Goal: Task Accomplishment & Management: Manage account settings

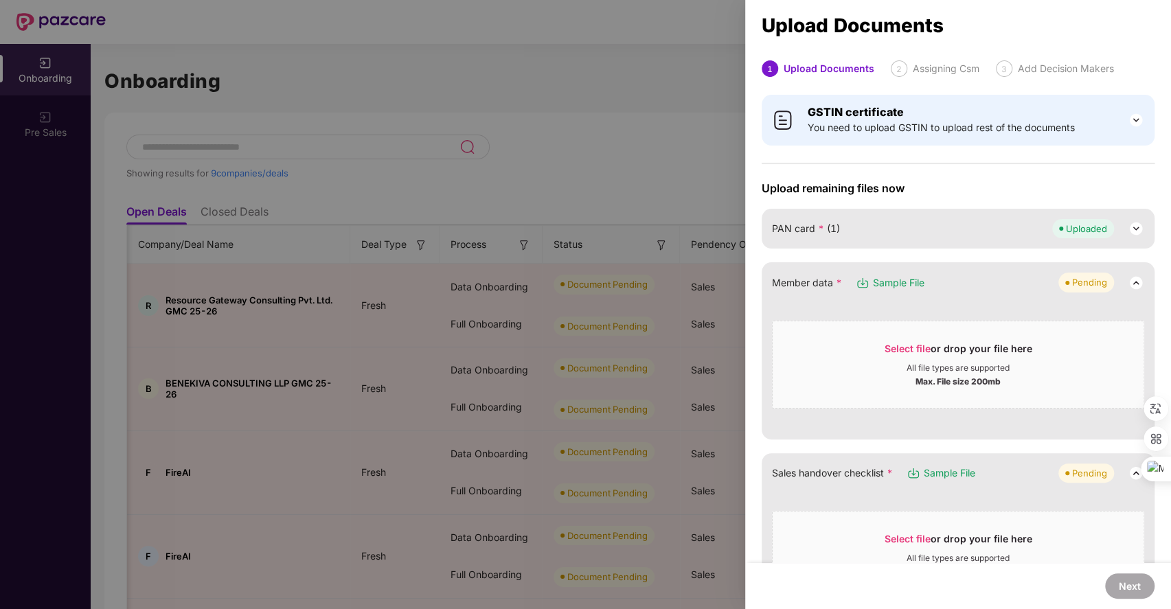
scroll to position [0, 470]
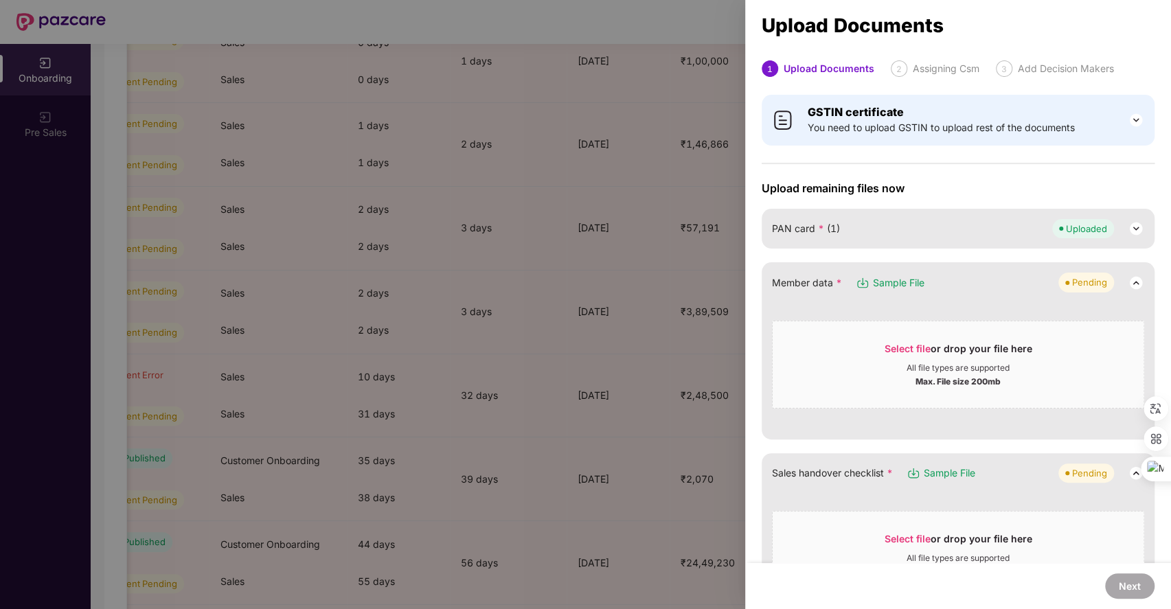
click at [669, 233] on div at bounding box center [585, 304] width 1171 height 609
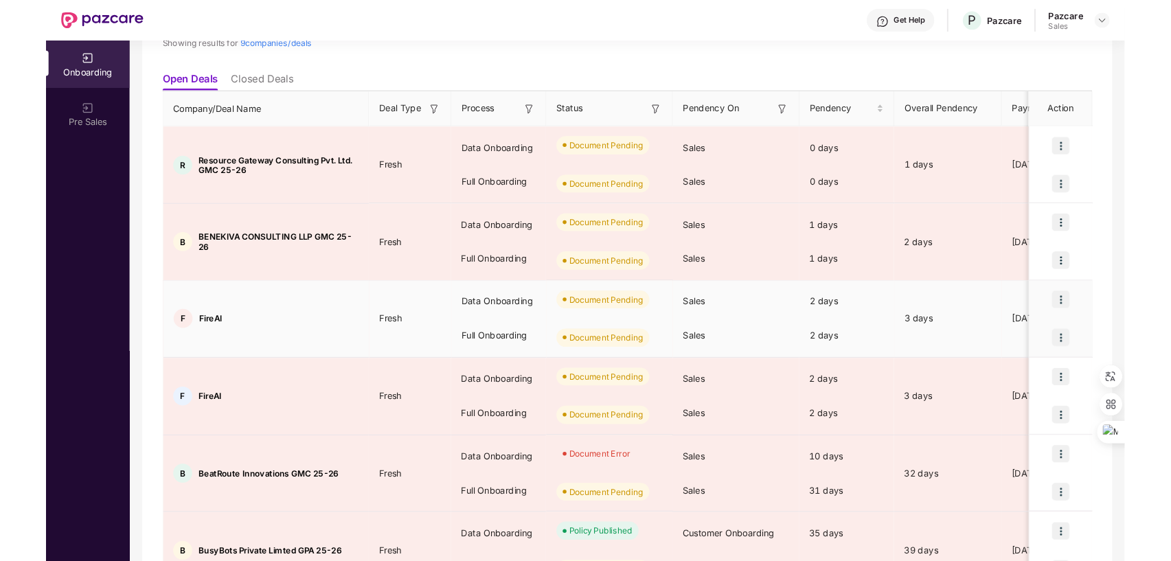
scroll to position [125, 0]
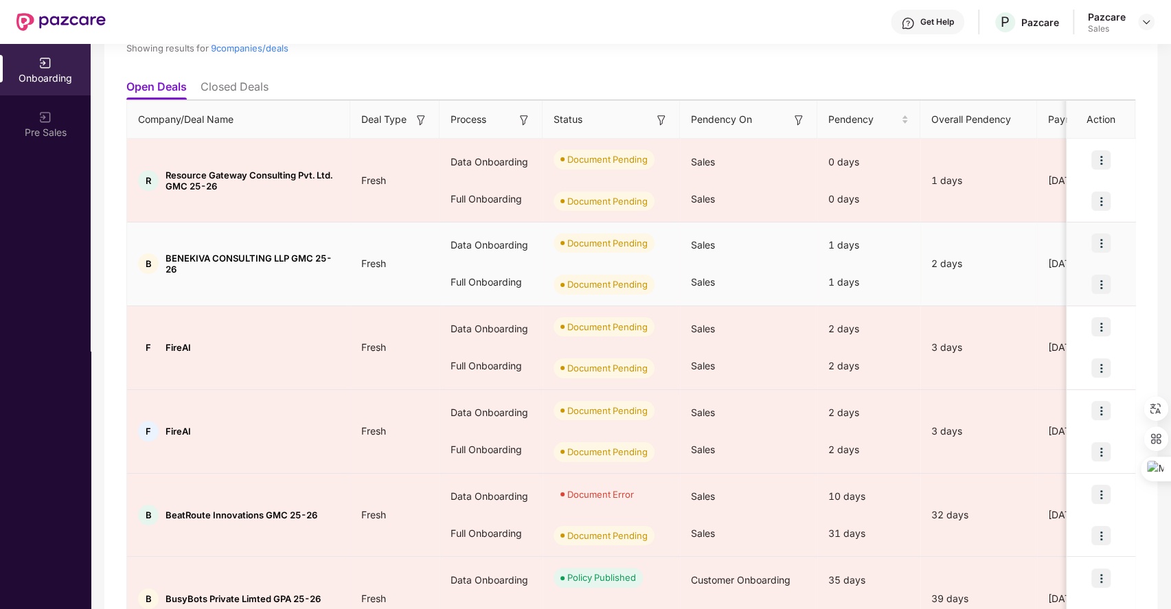
click at [1099, 234] on img at bounding box center [1100, 242] width 19 height 19
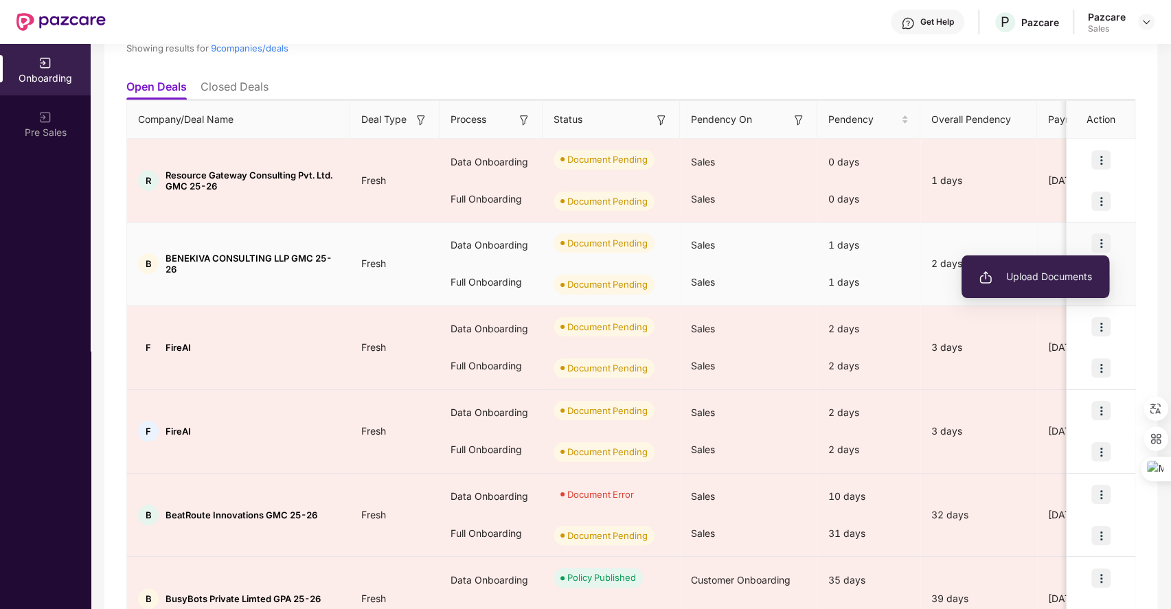
click at [1020, 276] on span "Upload Documents" at bounding box center [1034, 276] width 113 height 15
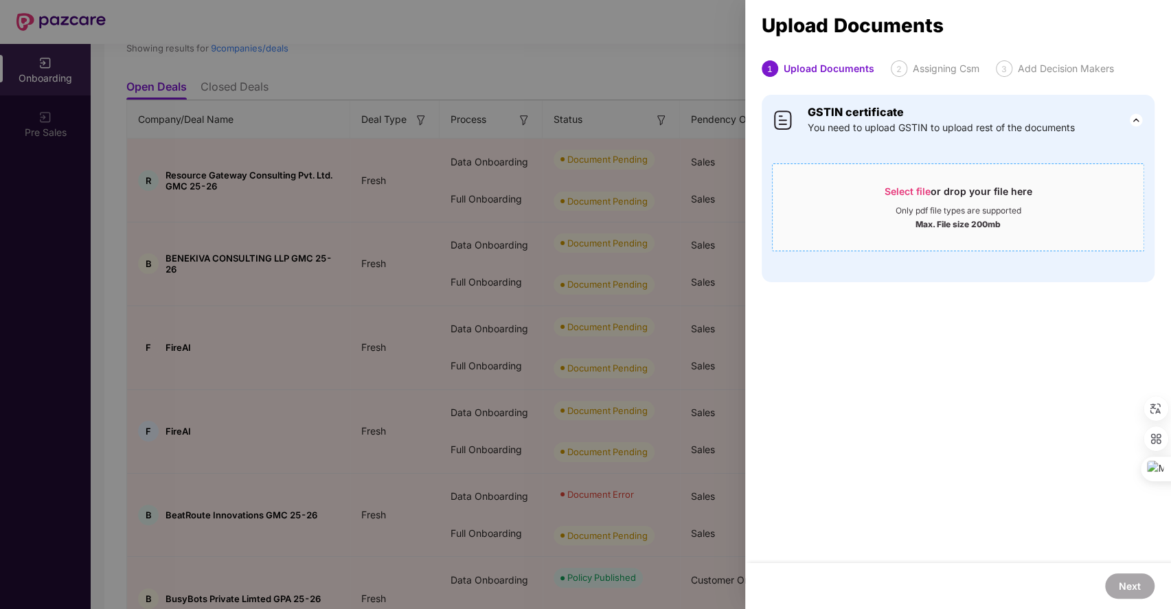
click at [893, 185] on div "Select file or drop your file here" at bounding box center [958, 195] width 148 height 21
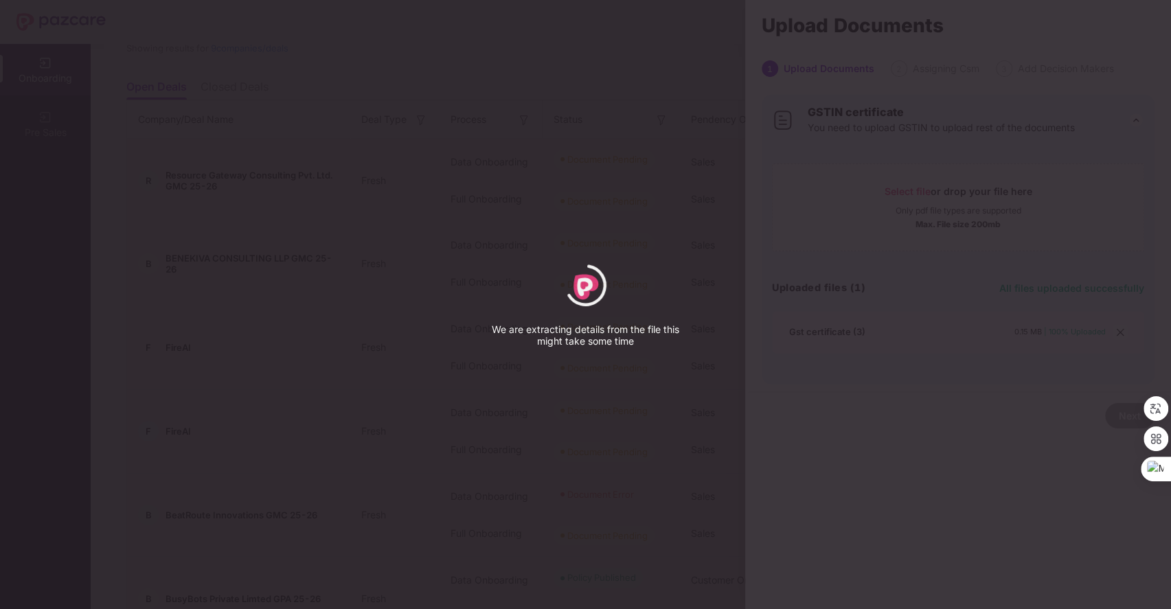
select select "*****"
select select "******"
select select "**********"
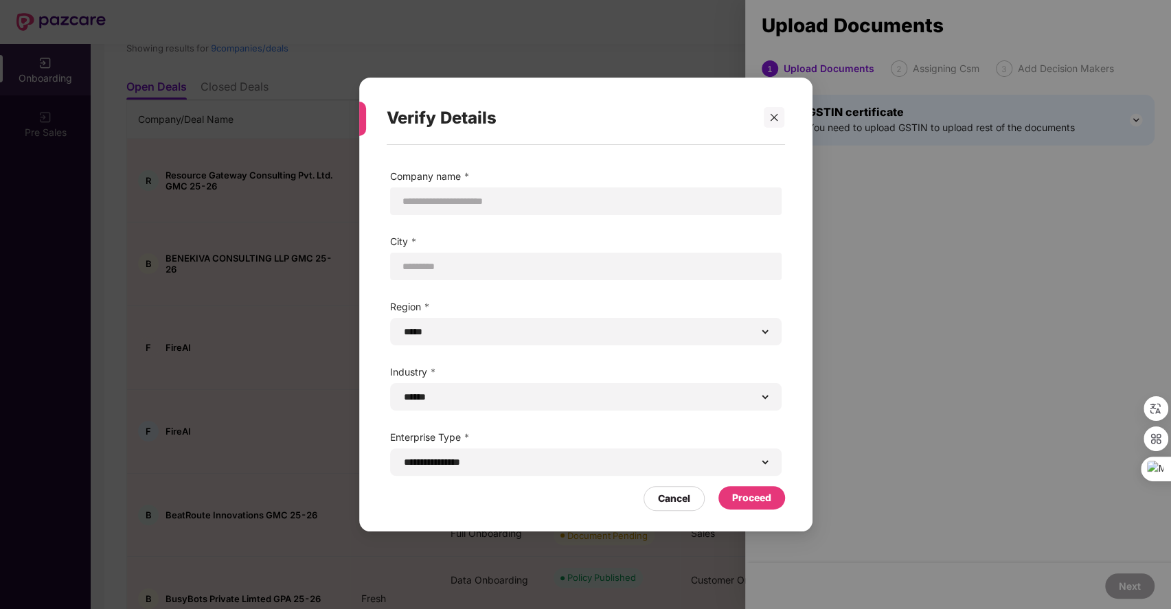
click at [752, 496] on div "Proceed" at bounding box center [751, 497] width 39 height 15
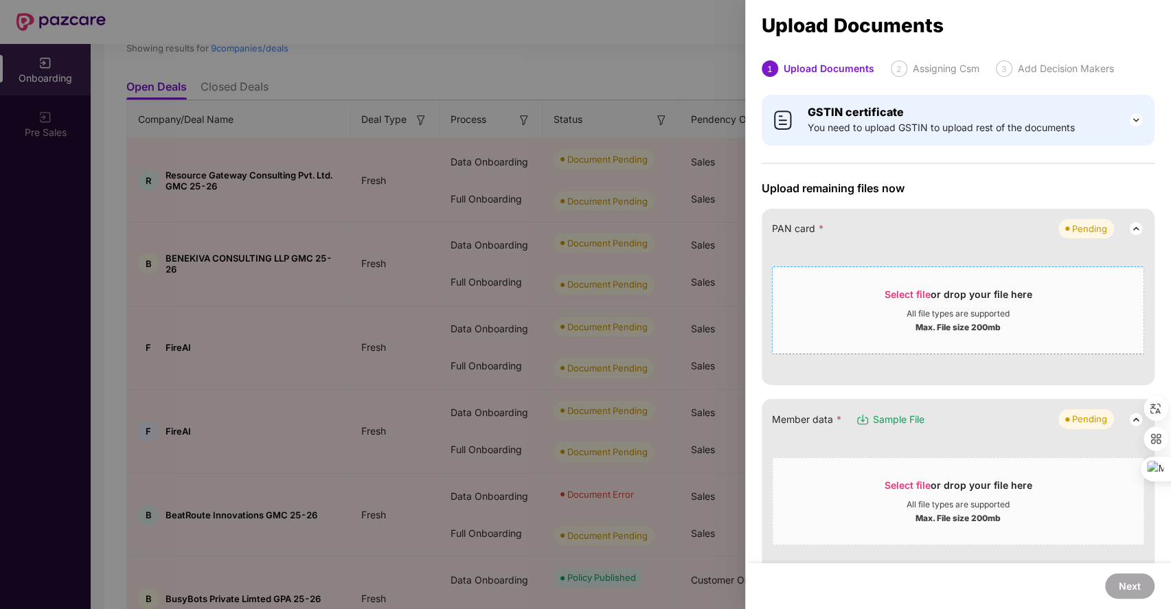
click at [899, 290] on span "Select file" at bounding box center [907, 294] width 46 height 12
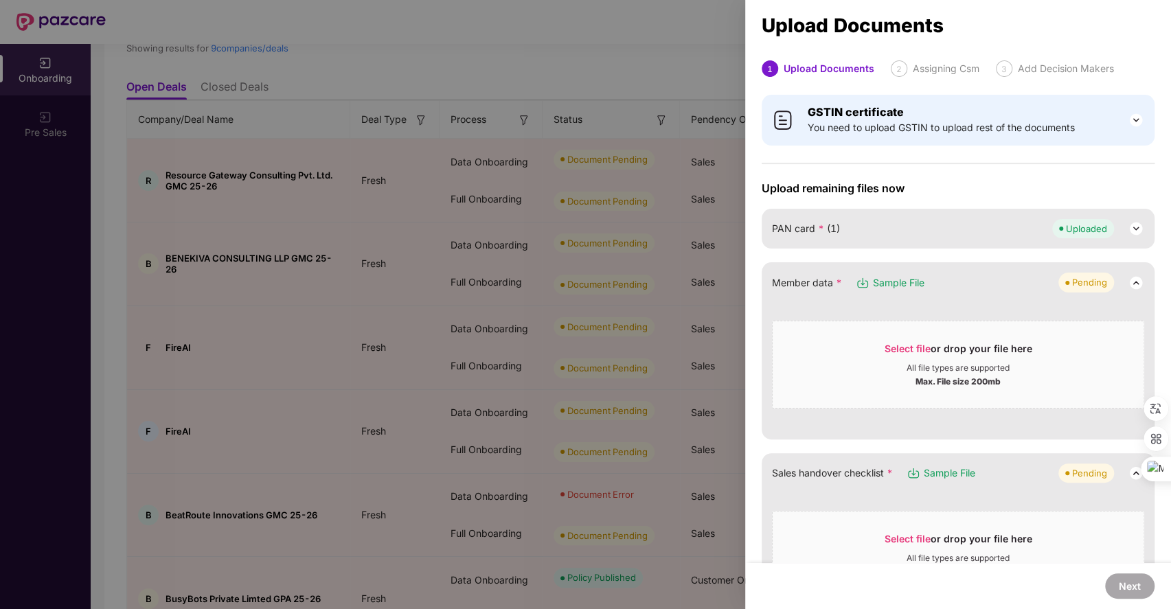
click at [886, 279] on span "Sample File" at bounding box center [898, 282] width 51 height 15
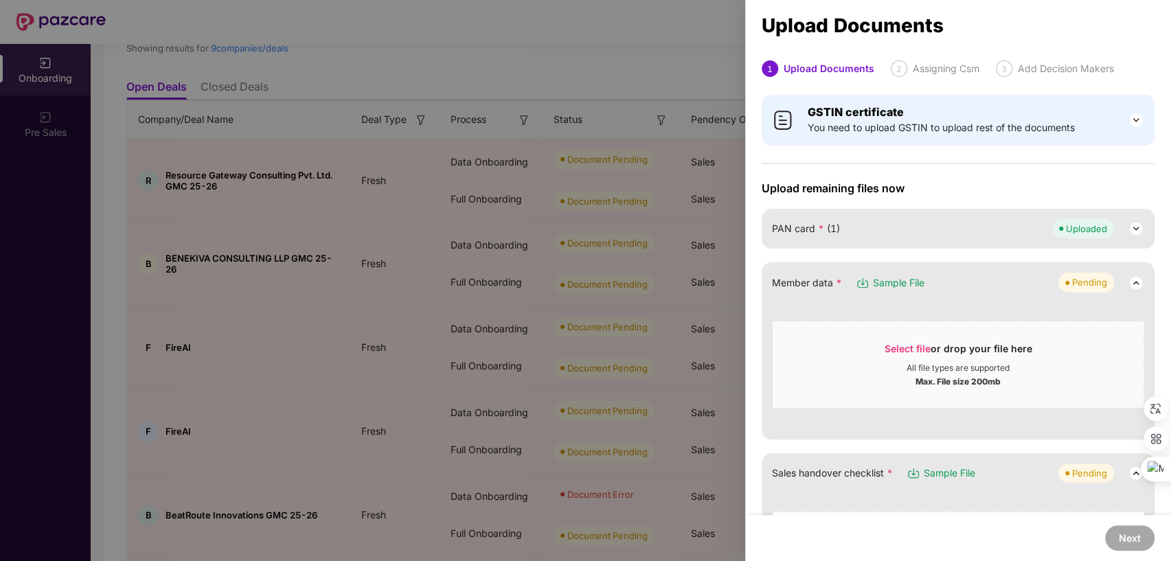
click at [341, 131] on div at bounding box center [585, 280] width 1171 height 561
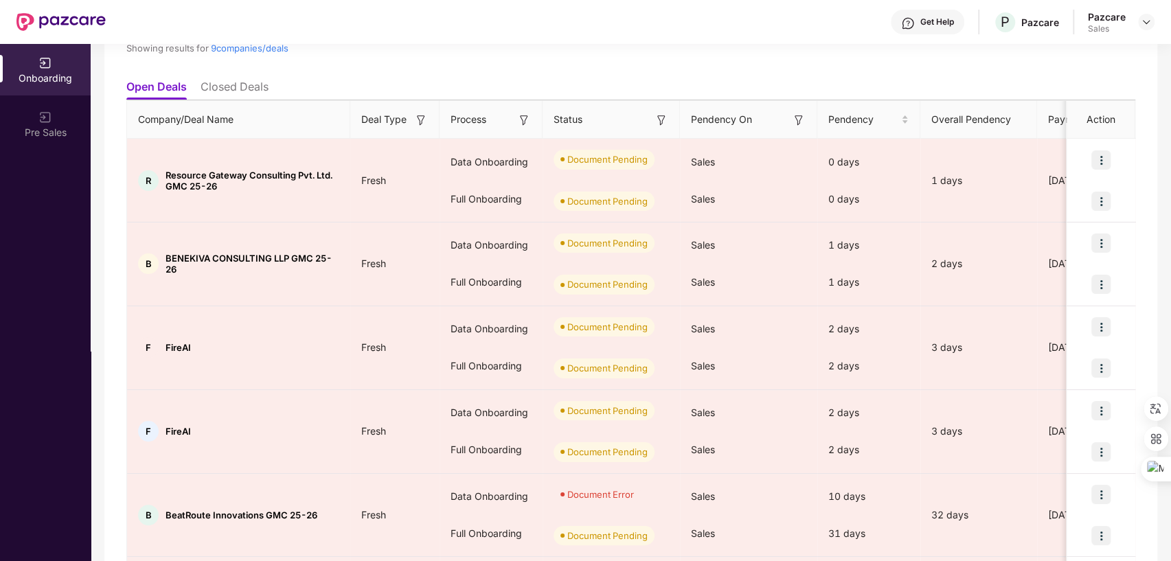
click at [1143, 31] on div "Pazcare Sales" at bounding box center [1121, 22] width 67 height 24
click at [1145, 23] on img at bounding box center [1145, 21] width 11 height 11
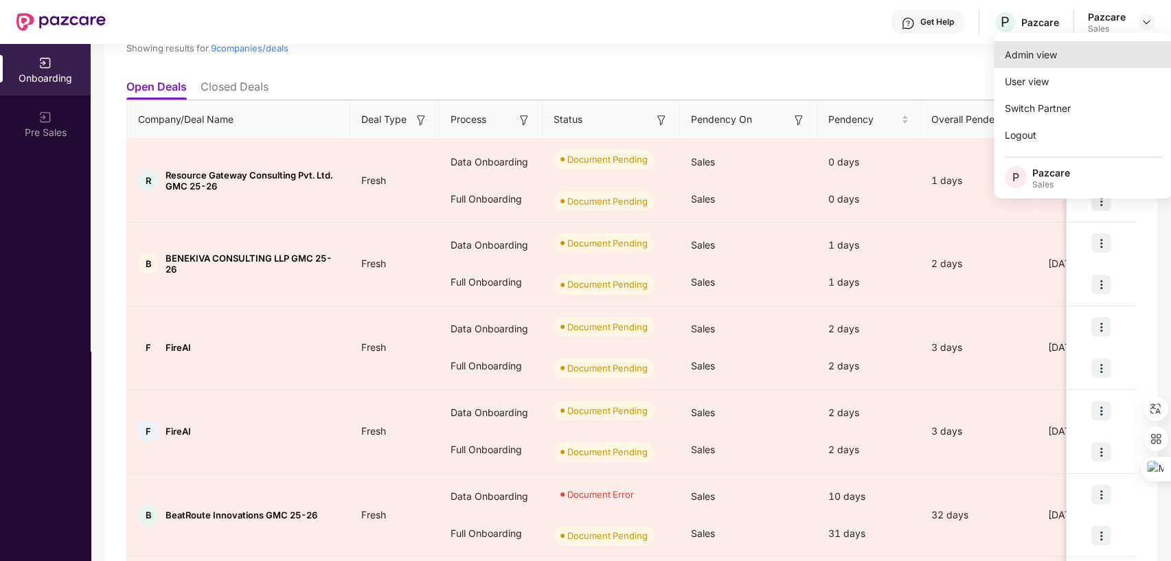
click at [1024, 51] on div "Admin view" at bounding box center [1082, 54] width 179 height 27
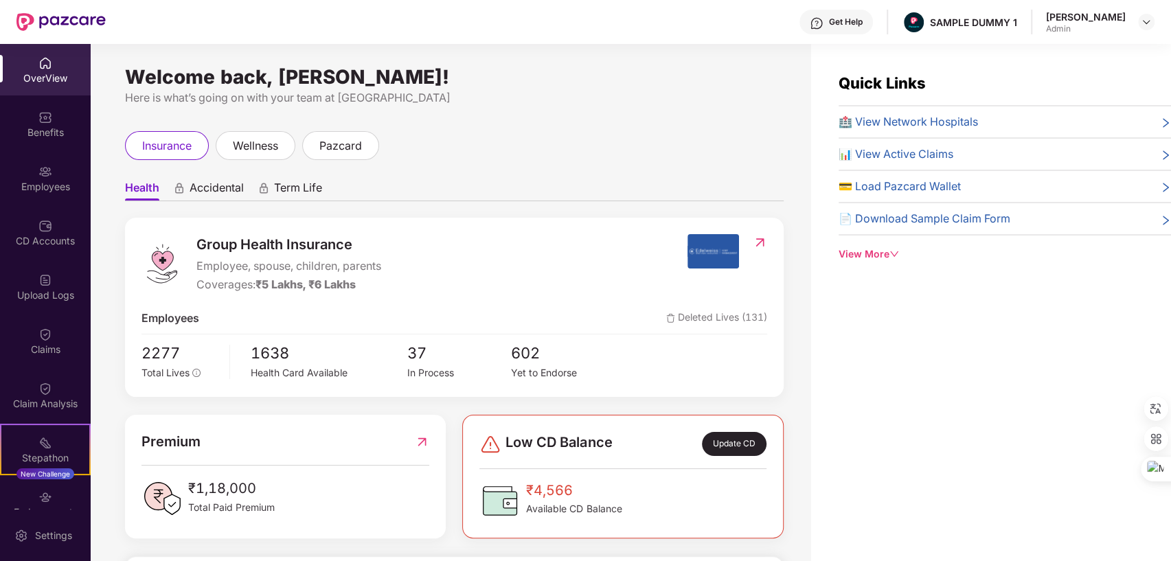
drag, startPoint x: 122, startPoint y: 74, endPoint x: 525, endPoint y: 73, distance: 402.3
click at [525, 73] on div "Welcome back, [PERSON_NAME]! Here is what’s going on with your team at Pazcare …" at bounding box center [451, 310] width 720 height 533
drag, startPoint x: 908, startPoint y: 21, endPoint x: 1002, endPoint y: 21, distance: 94.7
click at [1002, 21] on div "Get Help SAMPLE DUMMY 1 [PERSON_NAME] Shukla Admin" at bounding box center [630, 22] width 1048 height 44
click at [666, 79] on div "Welcome back, [PERSON_NAME]!" at bounding box center [454, 76] width 658 height 11
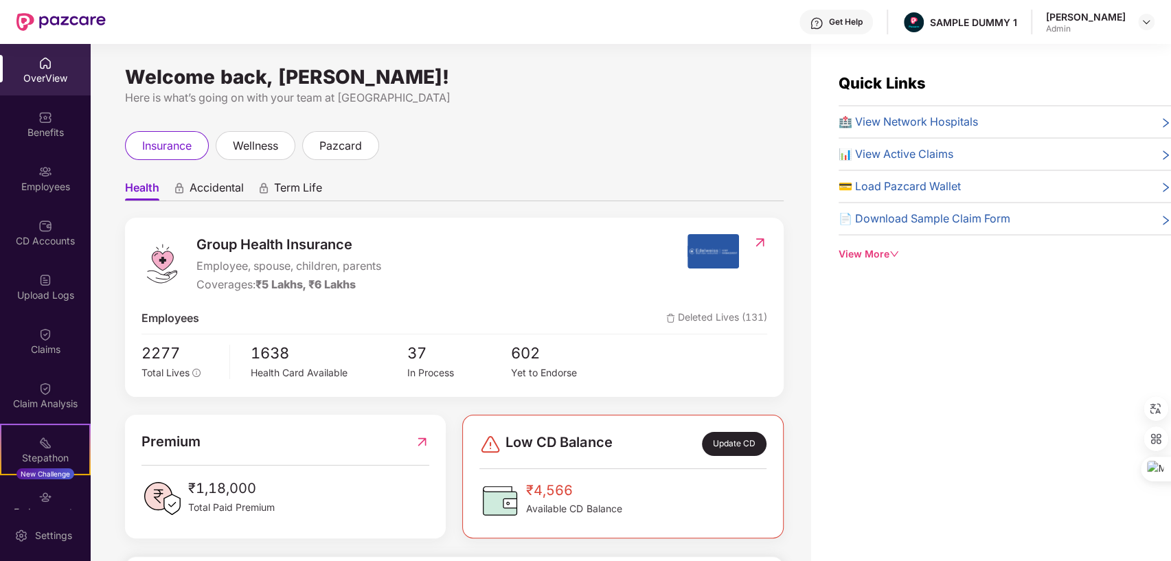
scroll to position [43, 0]
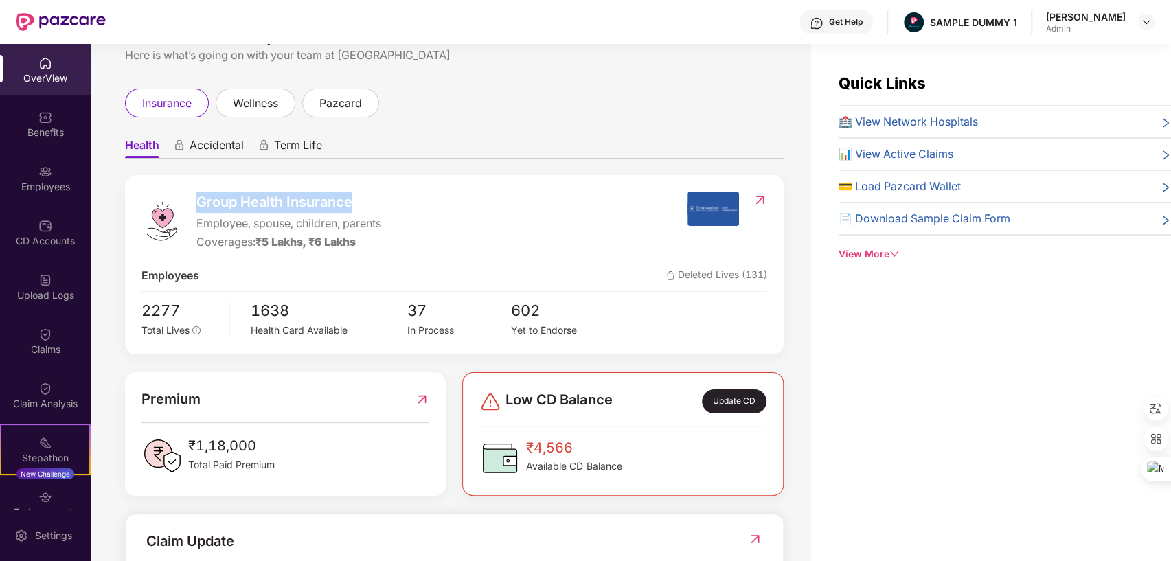
drag, startPoint x: 200, startPoint y: 203, endPoint x: 404, endPoint y: 196, distance: 203.3
click at [404, 196] on div "Group Health Insurance Employee, spouse, children, parents Coverages: ₹5 Lakhs,…" at bounding box center [414, 221] width 546 height 59
click at [218, 150] on span "Accidental" at bounding box center [216, 148] width 54 height 20
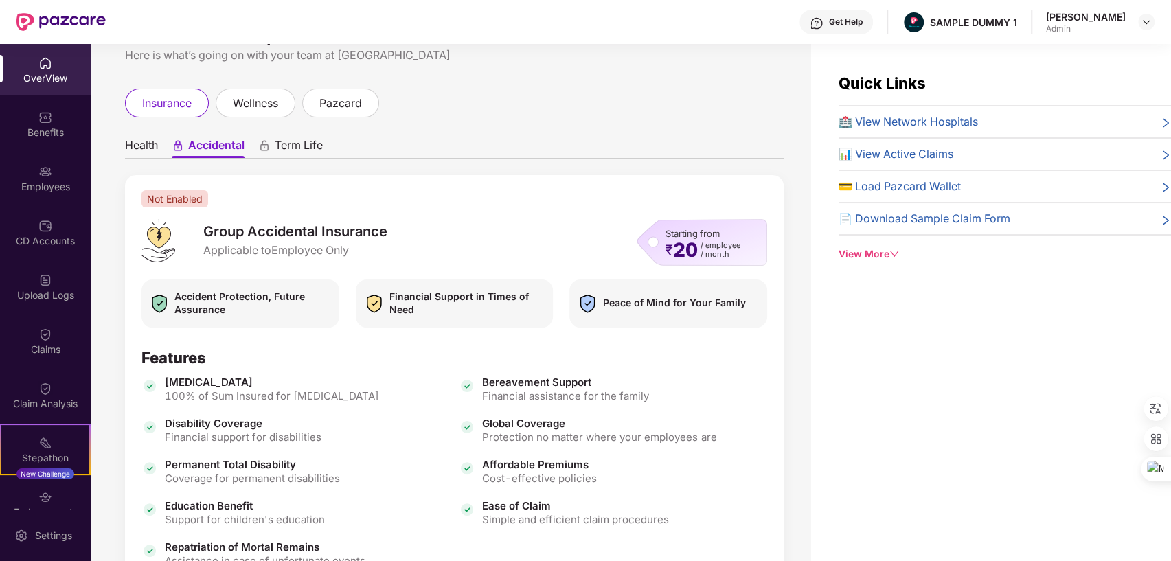
click at [312, 154] on span "Term Life" at bounding box center [299, 148] width 48 height 20
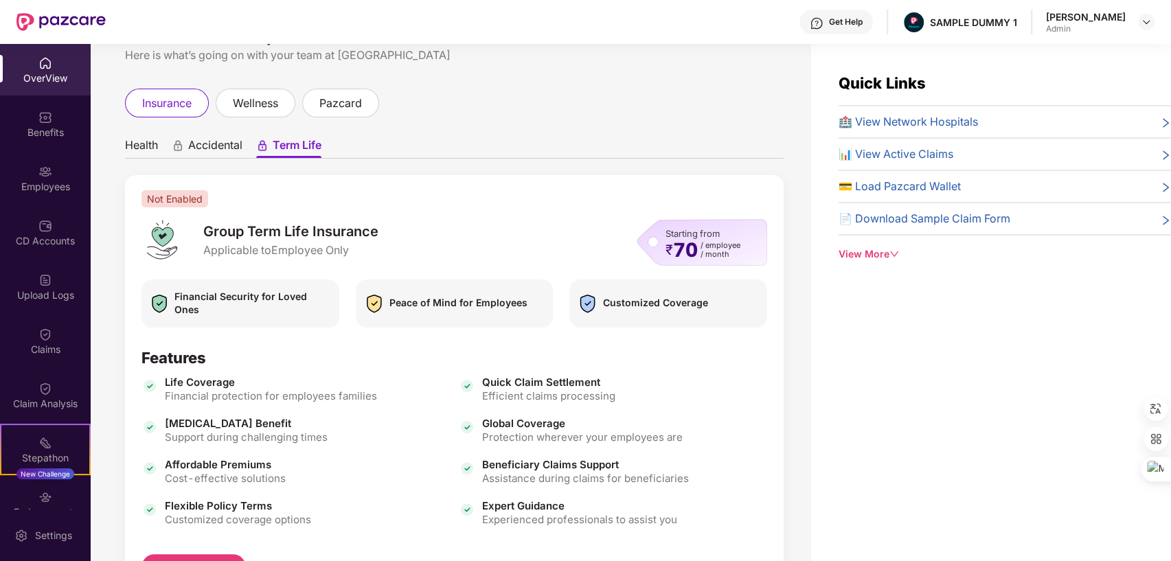
click at [214, 141] on span "Accidental" at bounding box center [215, 148] width 54 height 20
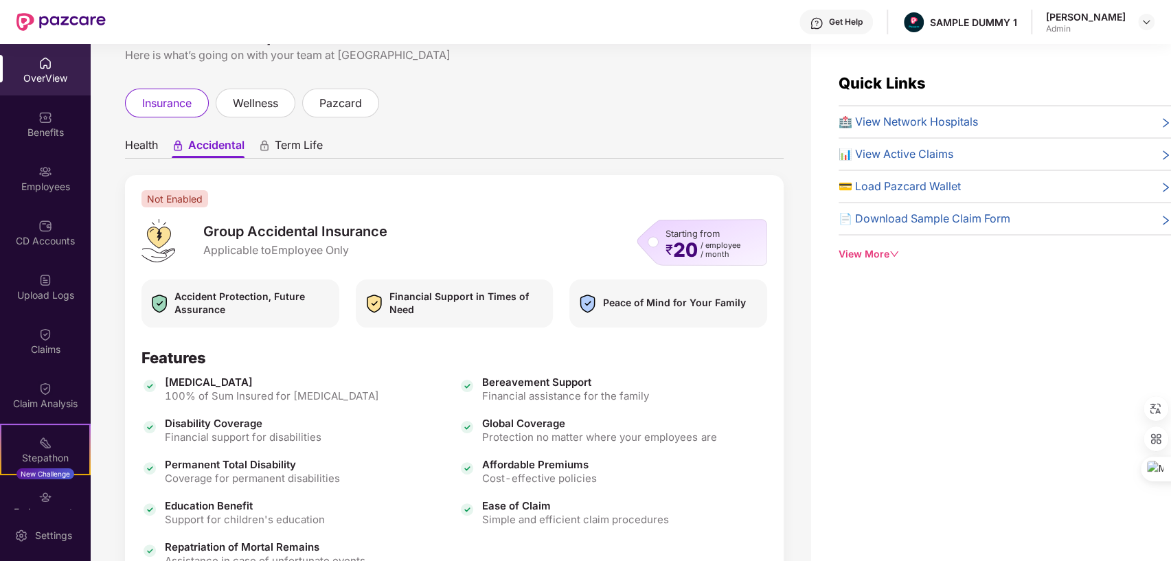
click at [147, 143] on span "Health" at bounding box center [141, 148] width 33 height 20
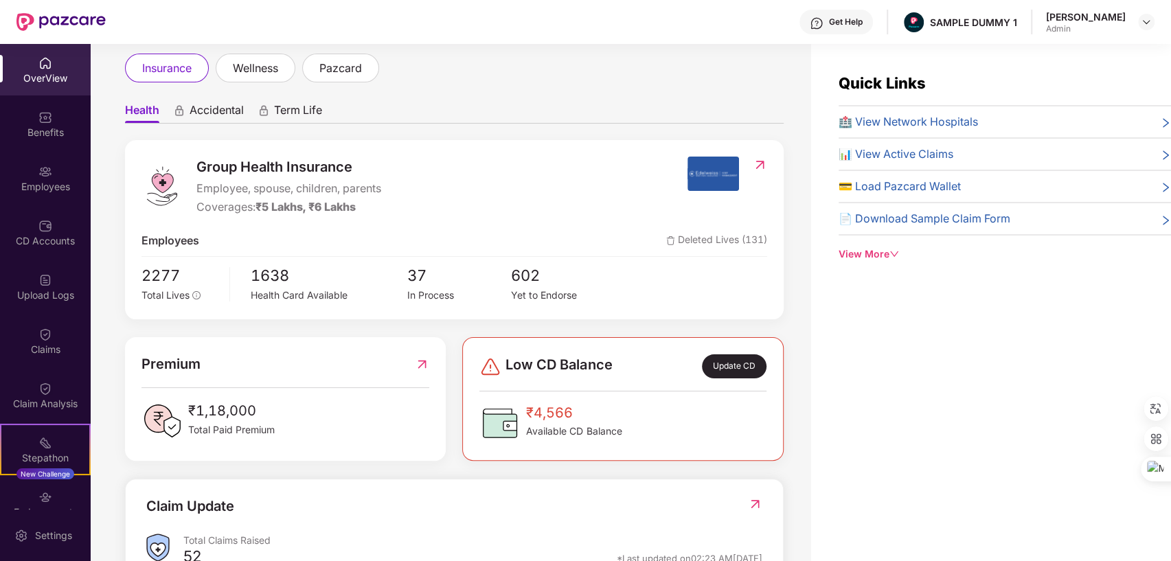
scroll to position [78, 0]
drag, startPoint x: 198, startPoint y: 184, endPoint x: 310, endPoint y: 206, distance: 114.7
click at [310, 206] on div "Group Health Insurance Employee, spouse, children, parents Coverages: ₹5 Lakhs,…" at bounding box center [288, 185] width 185 height 59
click at [578, 165] on div "Group Health Insurance Employee, spouse, children, parents Coverages: ₹5 Lakhs,…" at bounding box center [414, 185] width 546 height 59
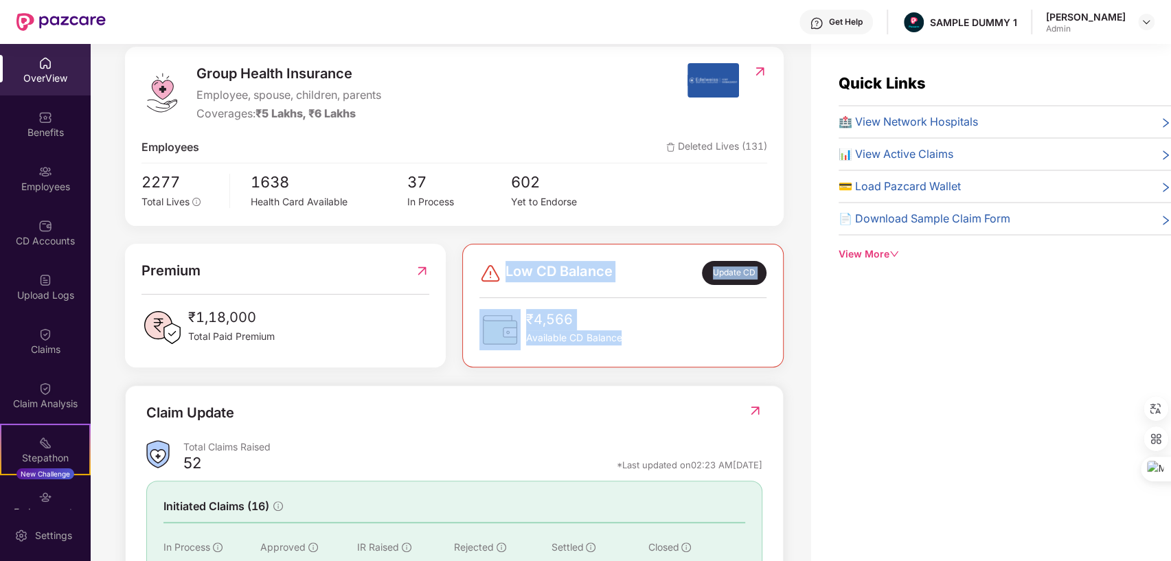
drag, startPoint x: 507, startPoint y: 266, endPoint x: 636, endPoint y: 338, distance: 147.8
click at [636, 338] on div "Low CD Balance Update CD ₹4,566 Available CD Balance" at bounding box center [622, 305] width 286 height 89
click at [713, 317] on div "₹4,566 Available CD Balance" at bounding box center [622, 329] width 286 height 41
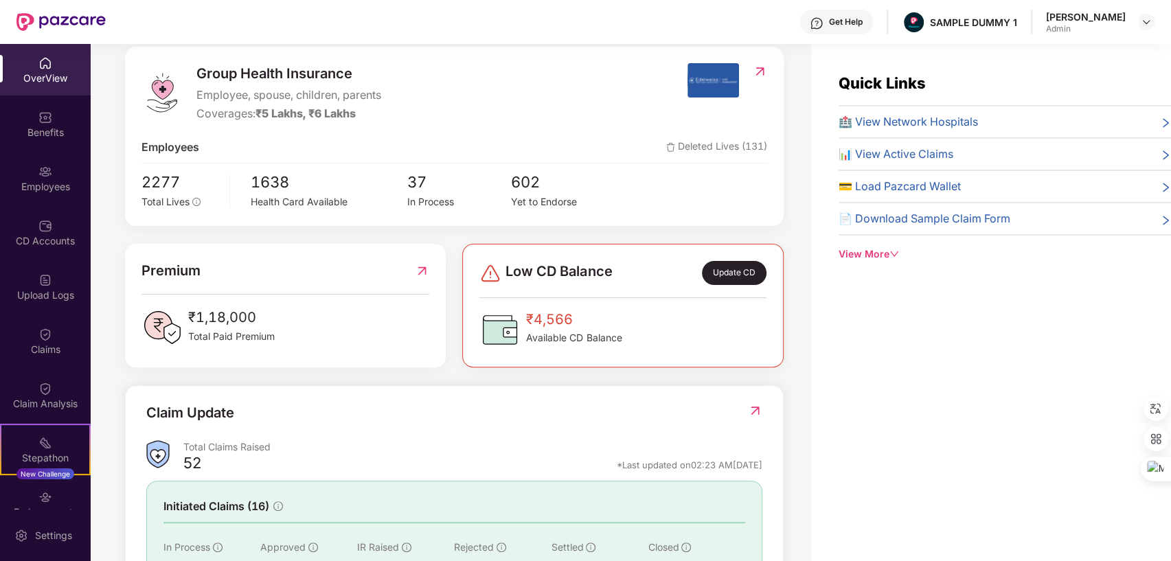
scroll to position [292, 0]
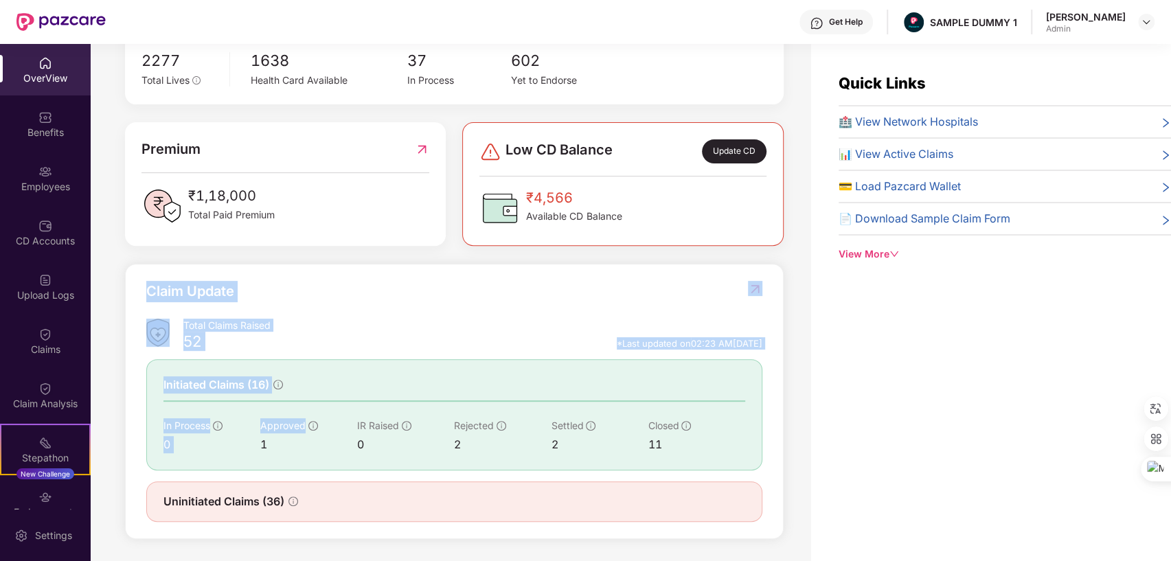
drag, startPoint x: 148, startPoint y: 286, endPoint x: 326, endPoint y: 424, distance: 226.1
click at [326, 424] on div "Claim Update Total Claims Raised 52 *Last updated on 02:23 AM[DATE] Initiated C…" at bounding box center [454, 402] width 616 height 242
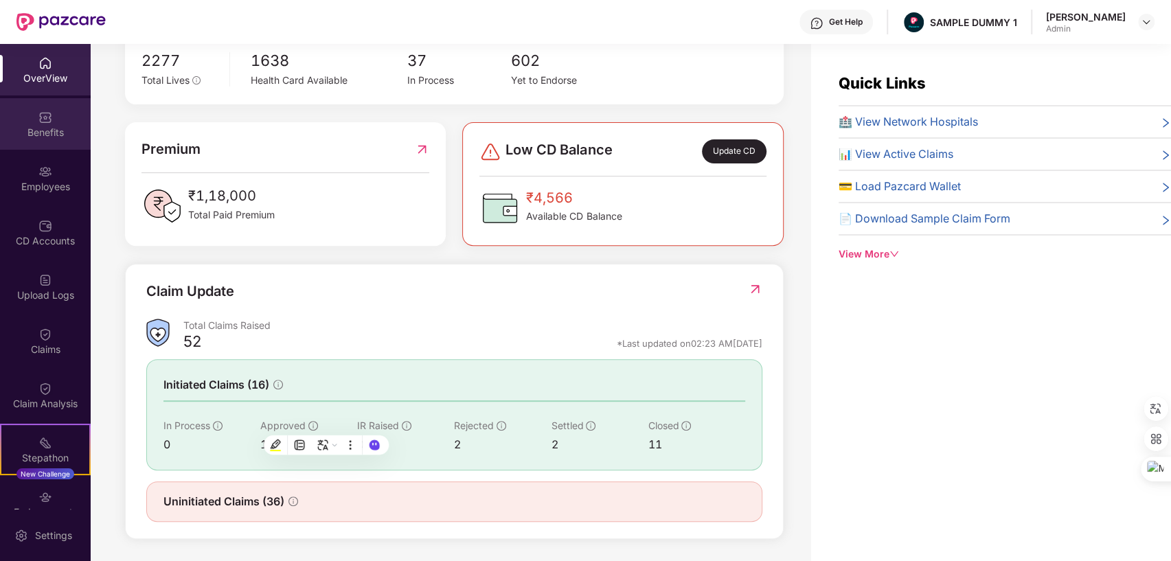
click at [50, 119] on div "Benefits" at bounding box center [45, 123] width 91 height 51
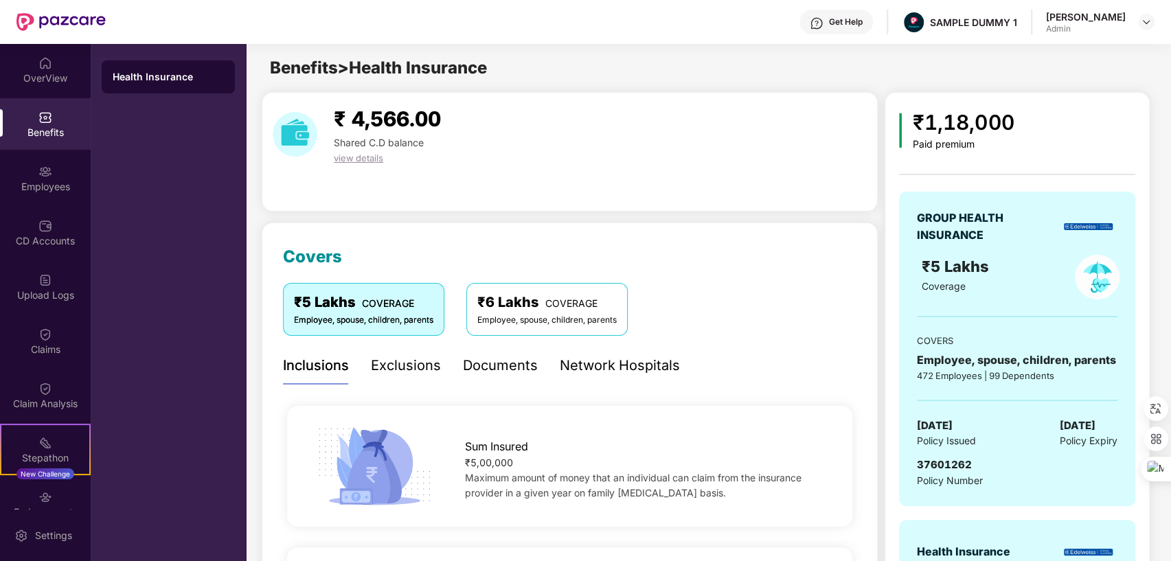
scroll to position [185, 0]
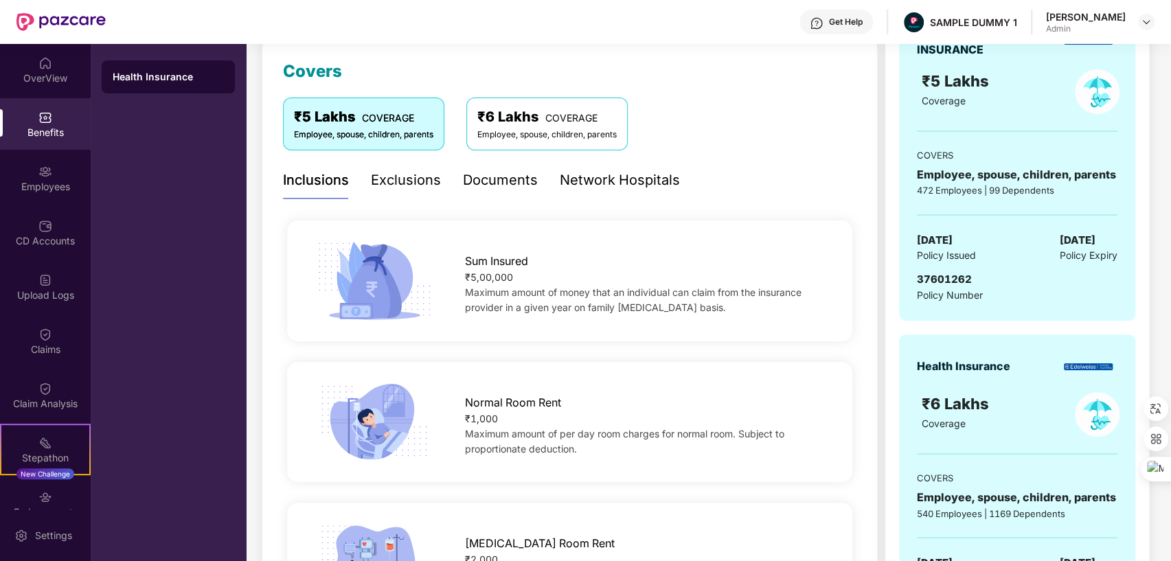
click at [400, 173] on div "Exclusions" at bounding box center [406, 180] width 70 height 21
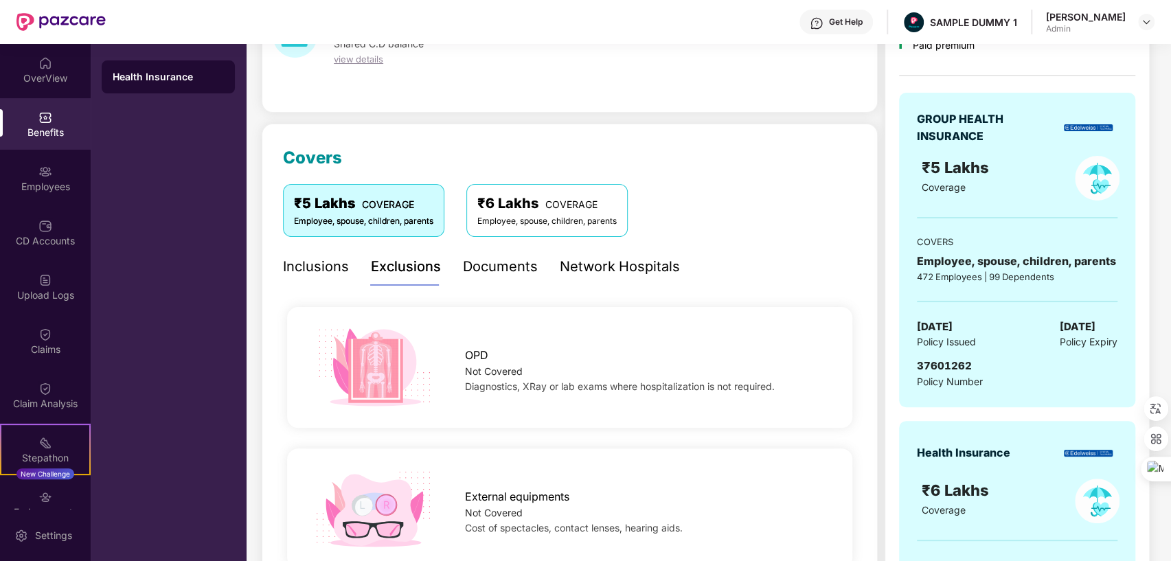
scroll to position [89, 0]
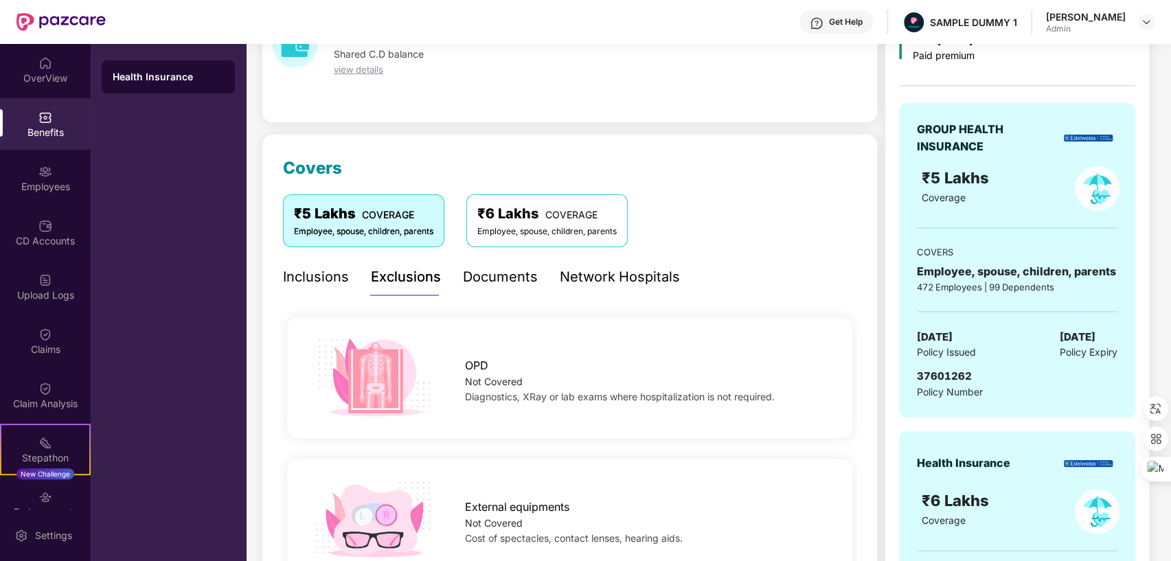
click at [503, 275] on div "Documents" at bounding box center [500, 276] width 75 height 21
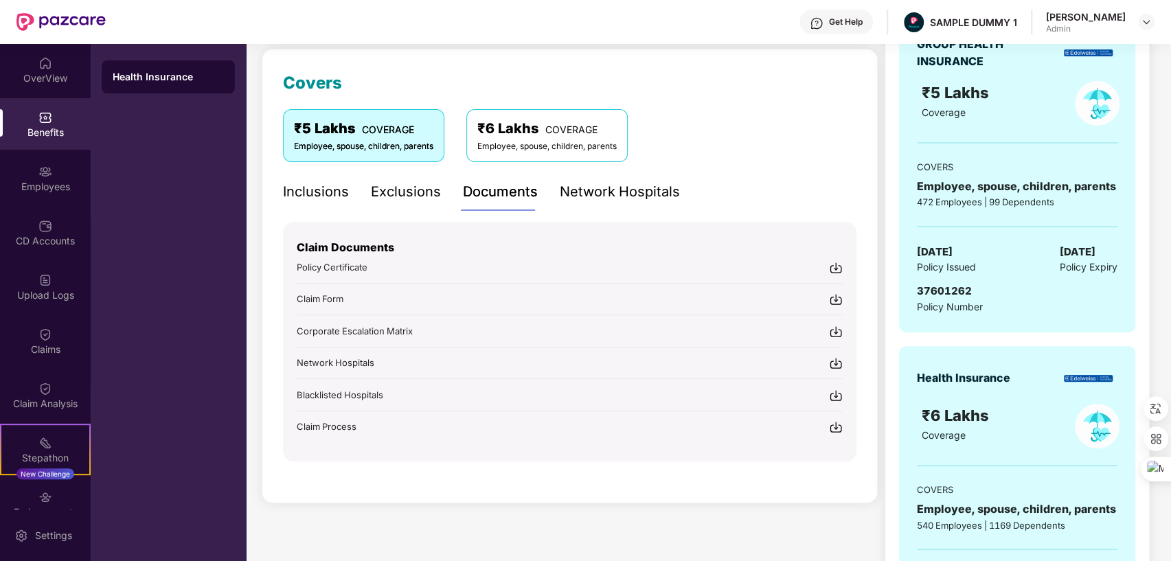
scroll to position [182, 0]
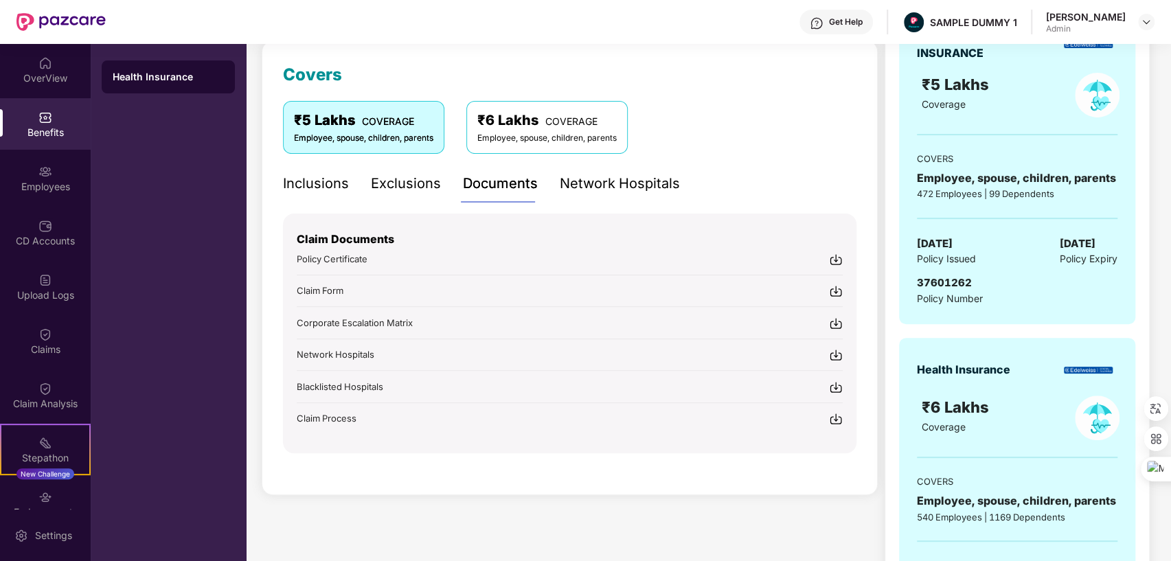
click at [612, 185] on div "Network Hospitals" at bounding box center [620, 183] width 120 height 21
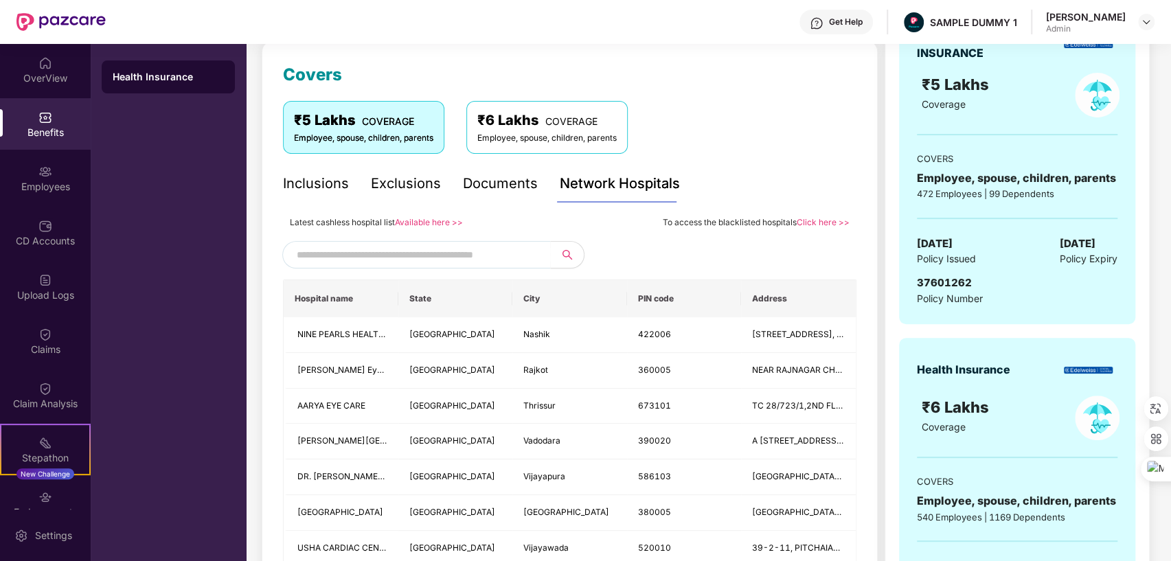
click at [424, 260] on input "text" at bounding box center [414, 254] width 235 height 21
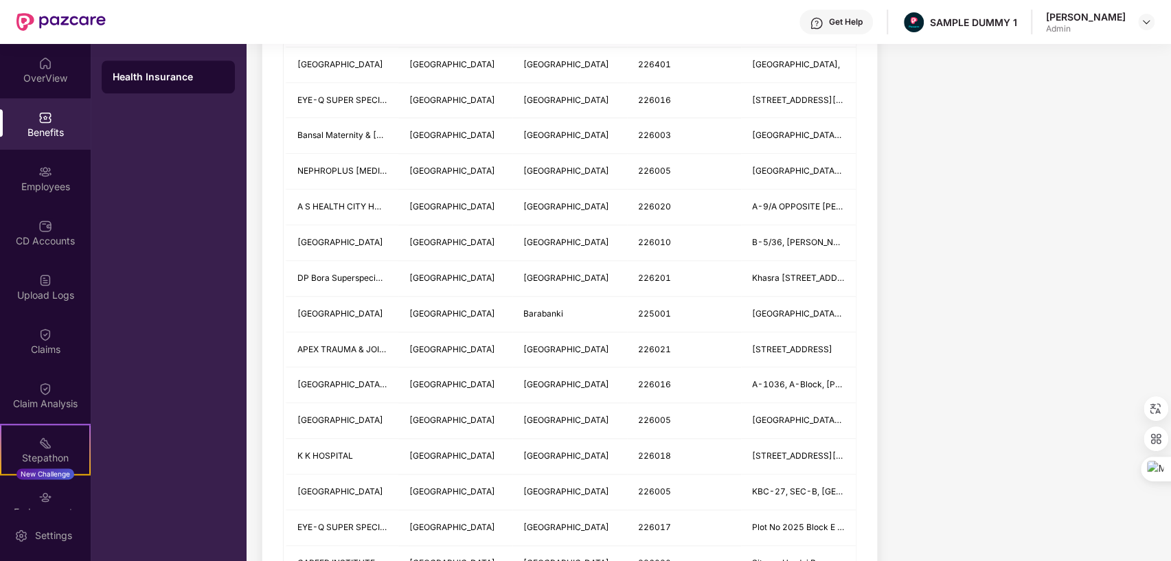
scroll to position [917, 0]
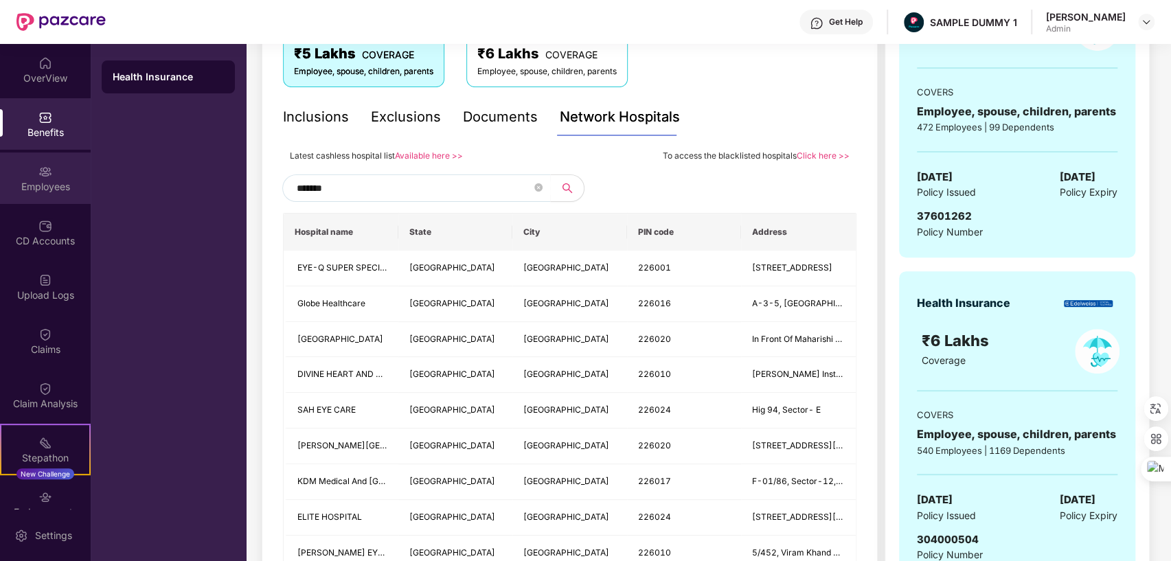
type input "*******"
click at [47, 177] on img at bounding box center [45, 172] width 14 height 14
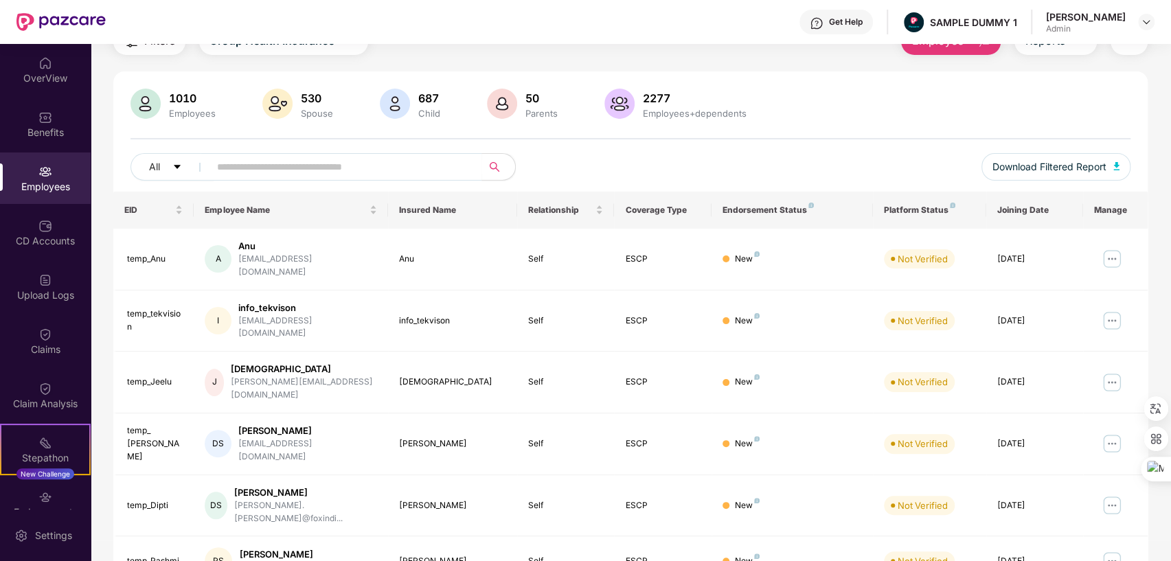
scroll to position [1, 0]
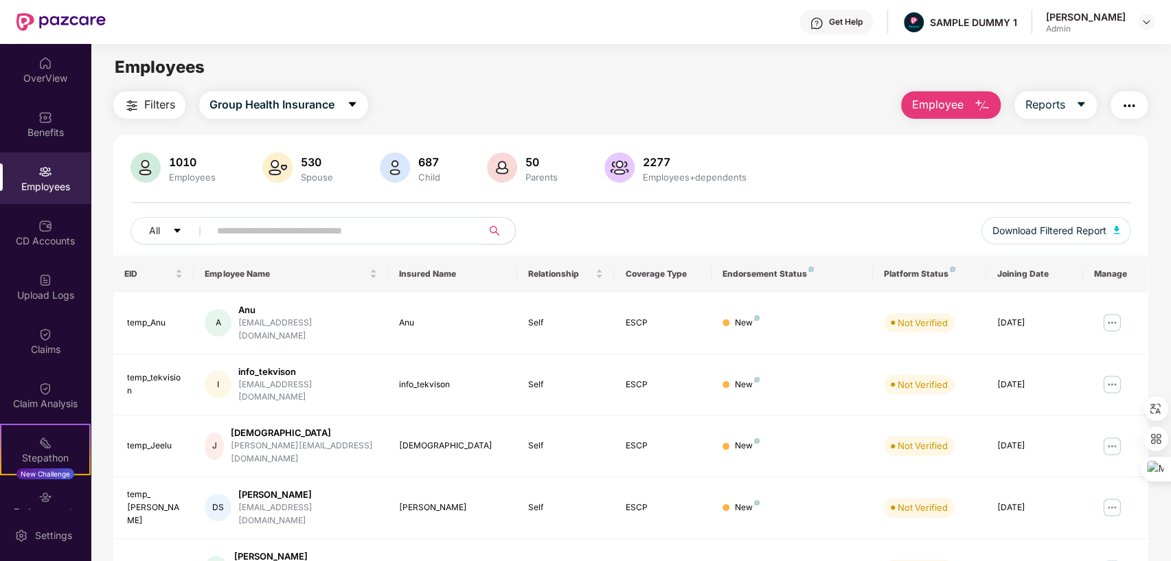
click at [956, 114] on button "Employee" at bounding box center [951, 104] width 100 height 27
click at [1066, 103] on button "Reports" at bounding box center [1055, 104] width 82 height 27
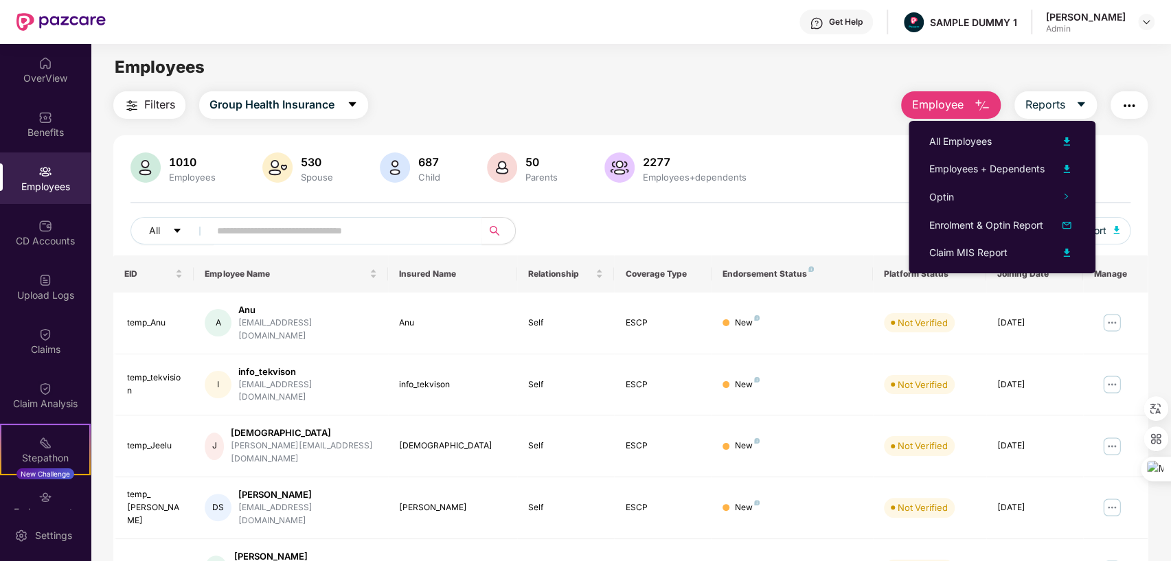
click at [1129, 97] on img "button" at bounding box center [1128, 105] width 16 height 16
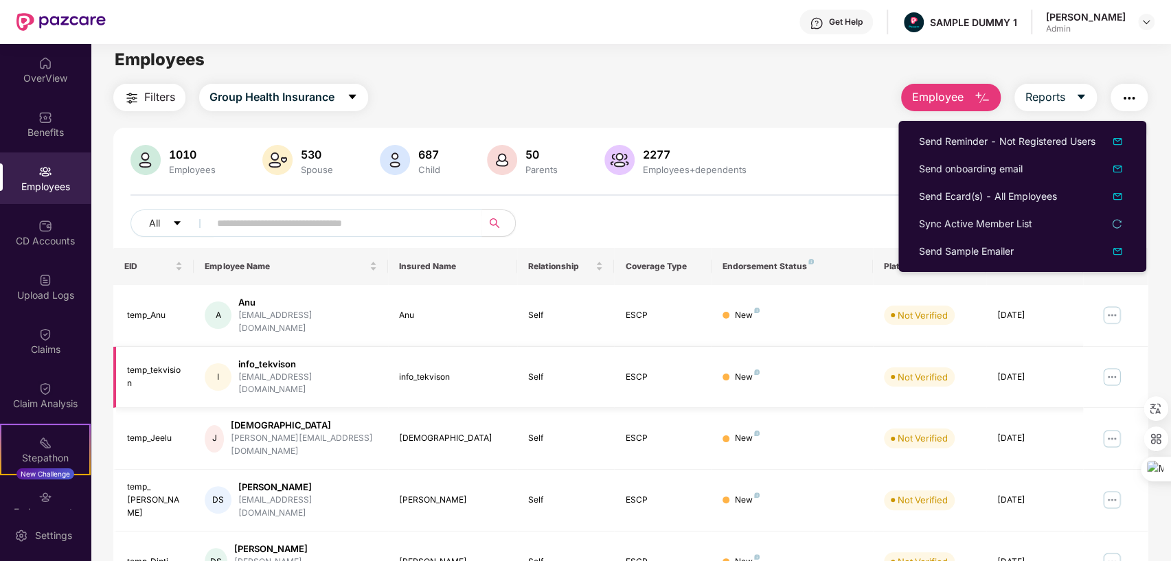
scroll to position [7, 0]
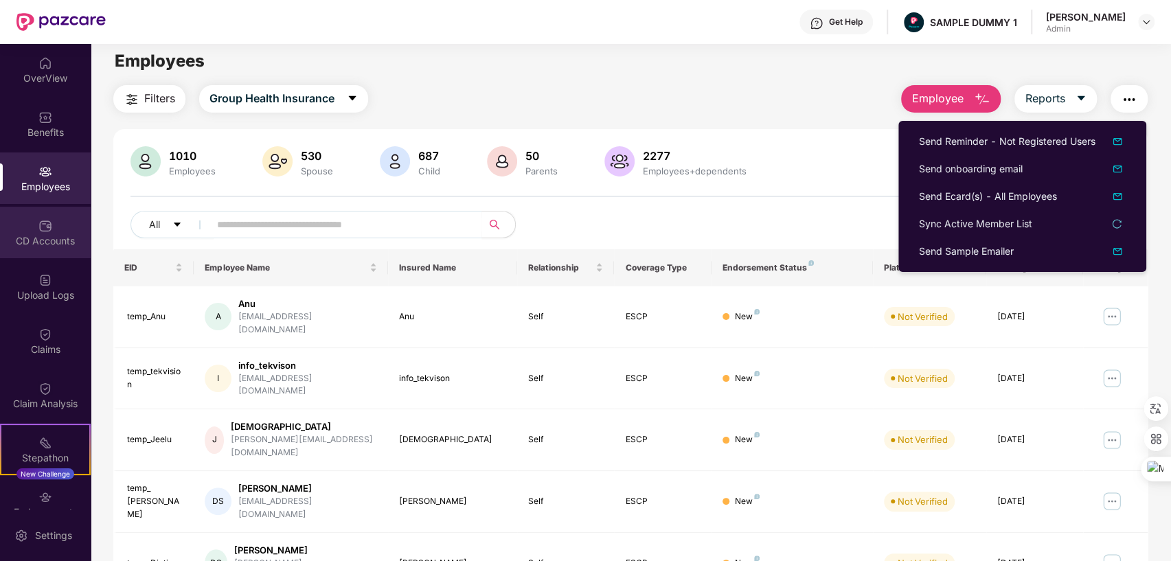
click at [42, 221] on img at bounding box center [45, 226] width 14 height 14
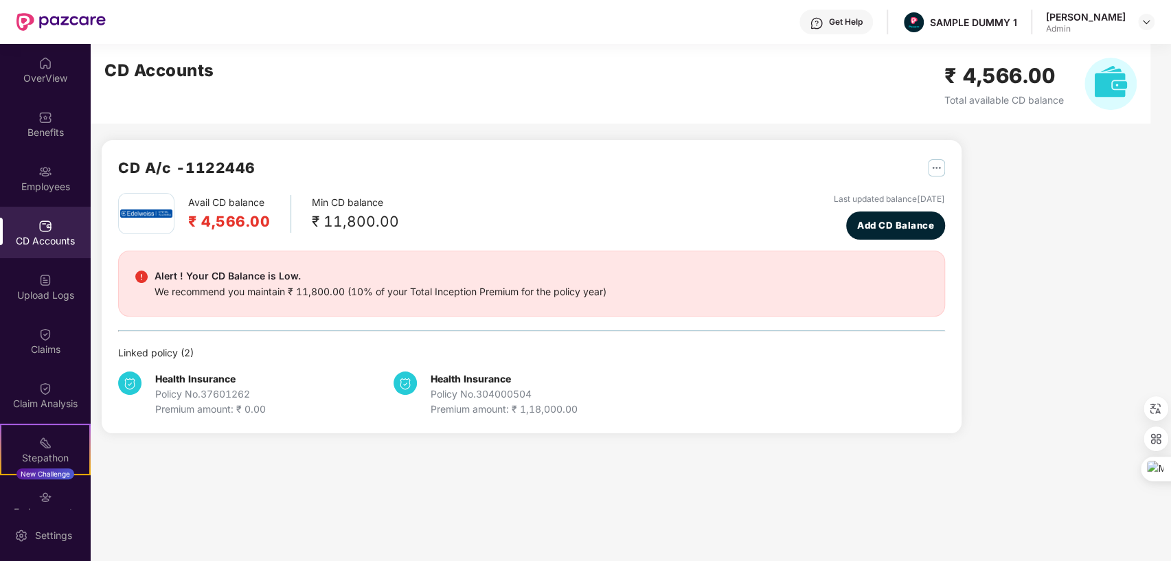
scroll to position [0, 0]
click at [27, 341] on div "Claims" at bounding box center [45, 340] width 91 height 51
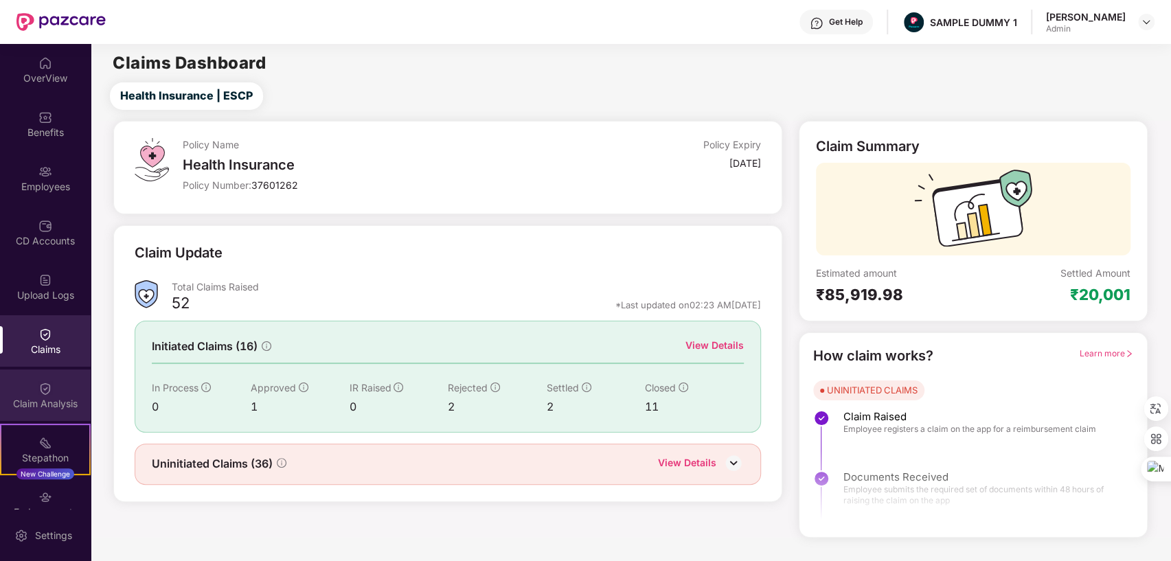
click at [41, 398] on div "Claim Analysis" at bounding box center [45, 404] width 91 height 14
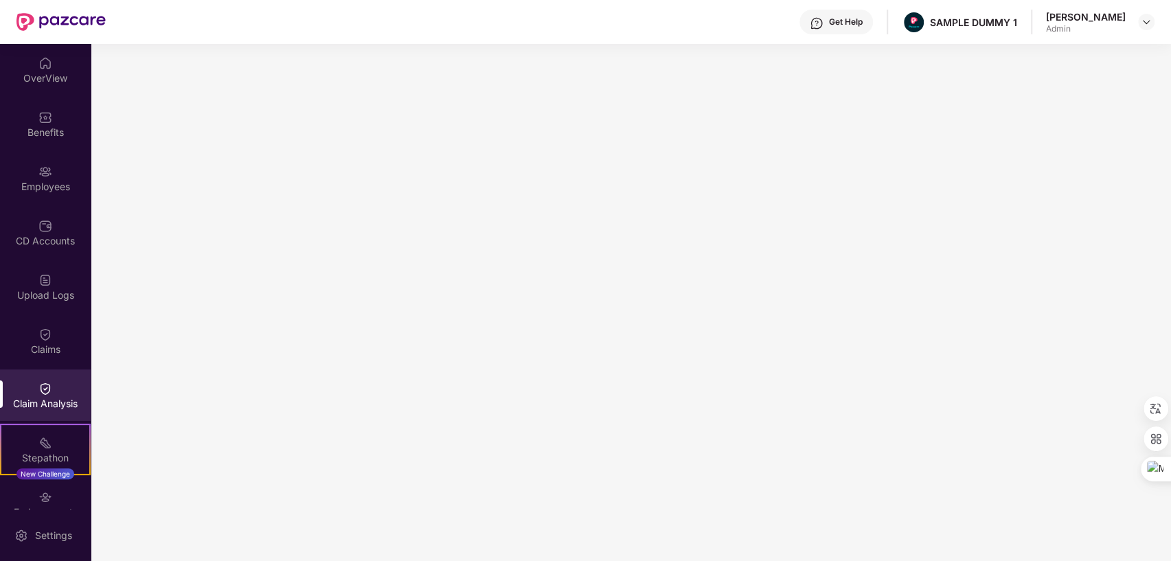
click at [808, 21] on div "Get Help" at bounding box center [835, 22] width 73 height 25
click at [48, 78] on div "OverView" at bounding box center [45, 78] width 91 height 14
